Goal: Transaction & Acquisition: Download file/media

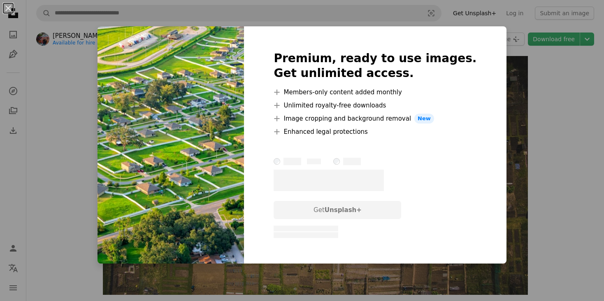
scroll to position [6907, 0]
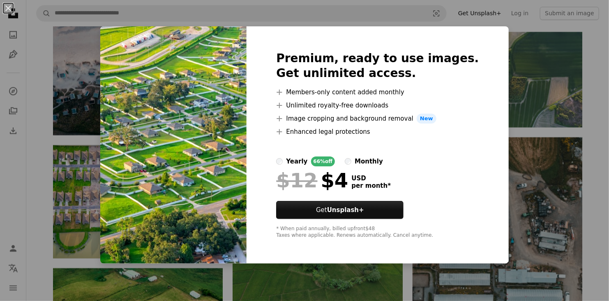
click at [545, 83] on div "An X shape Premium, ready to use images. Get unlimited access. A plus sign Memb…" at bounding box center [304, 150] width 609 height 301
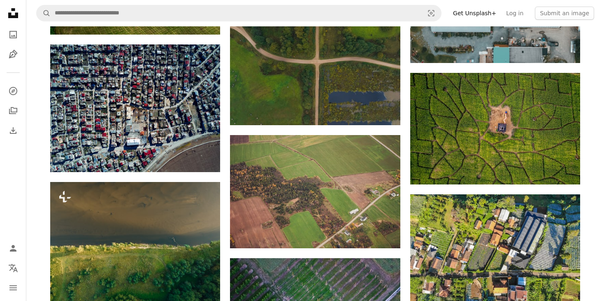
scroll to position [7359, 0]
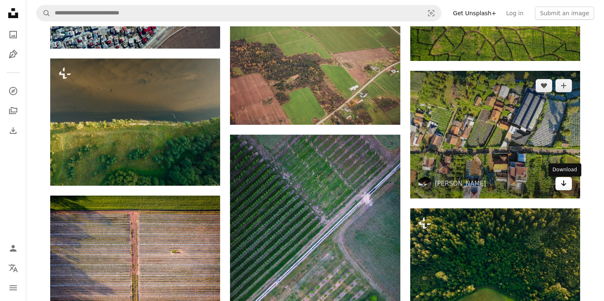
click at [560, 187] on icon "Arrow pointing down" at bounding box center [563, 183] width 7 height 10
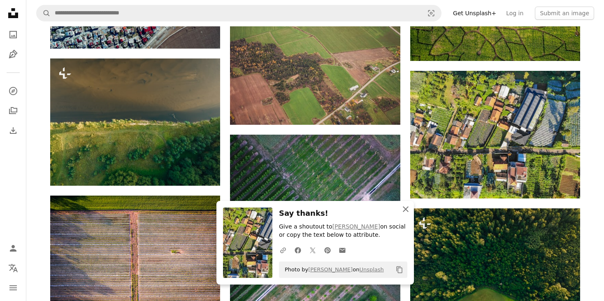
click at [406, 211] on icon "An X shape" at bounding box center [405, 209] width 10 height 10
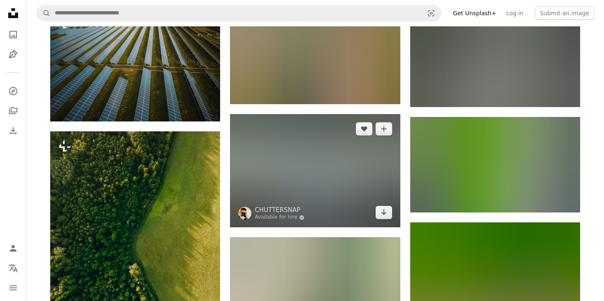
scroll to position [8305, 0]
